Goal: Check status: Check status

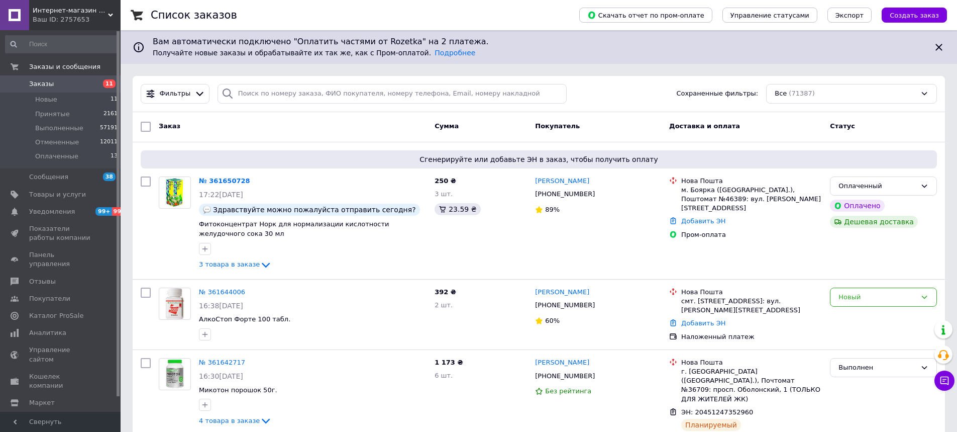
click at [38, 81] on span "Заказы" at bounding box center [41, 83] width 25 height 9
click at [214, 359] on link "№ 361642717" at bounding box center [222, 362] width 46 height 8
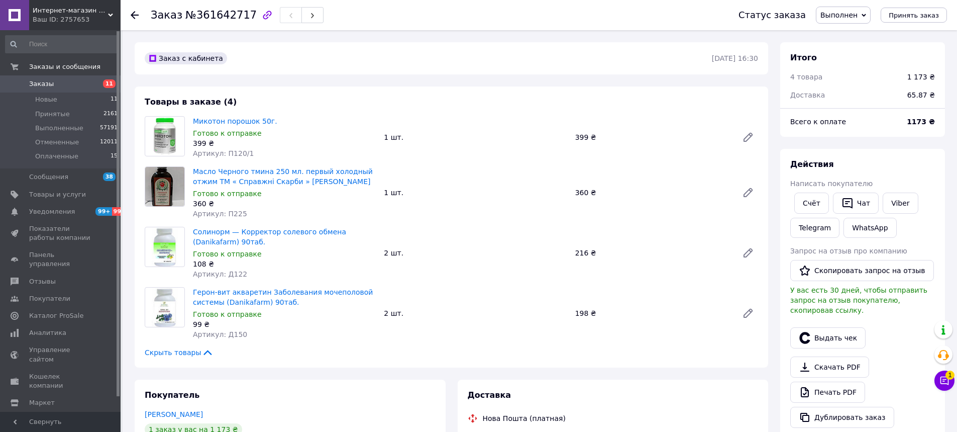
click at [49, 85] on span "Заказы" at bounding box center [41, 83] width 25 height 9
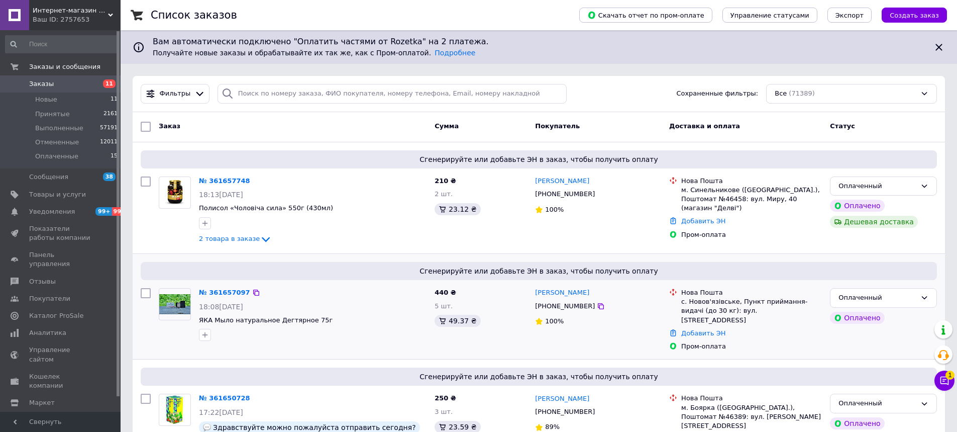
scroll to position [50, 0]
